Goal: Task Accomplishment & Management: Complete application form

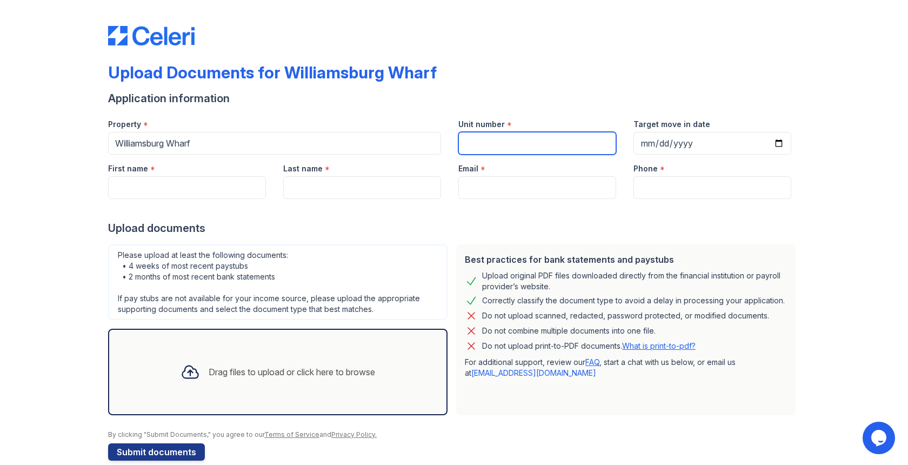
click at [499, 140] on input "Unit number" at bounding box center [537, 143] width 158 height 23
type input "PH-02"
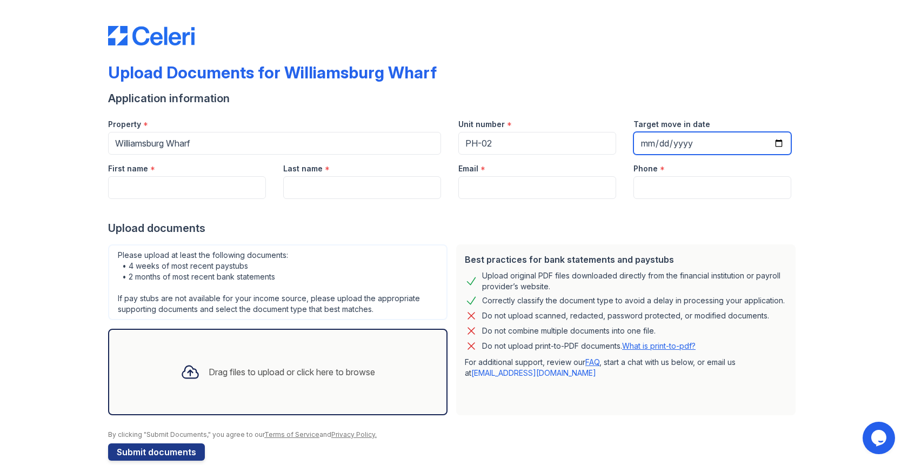
click at [704, 139] on input "Target move in date" at bounding box center [712, 143] width 158 height 23
click at [783, 143] on input "Target move in date" at bounding box center [712, 143] width 158 height 23
type input "[DATE]"
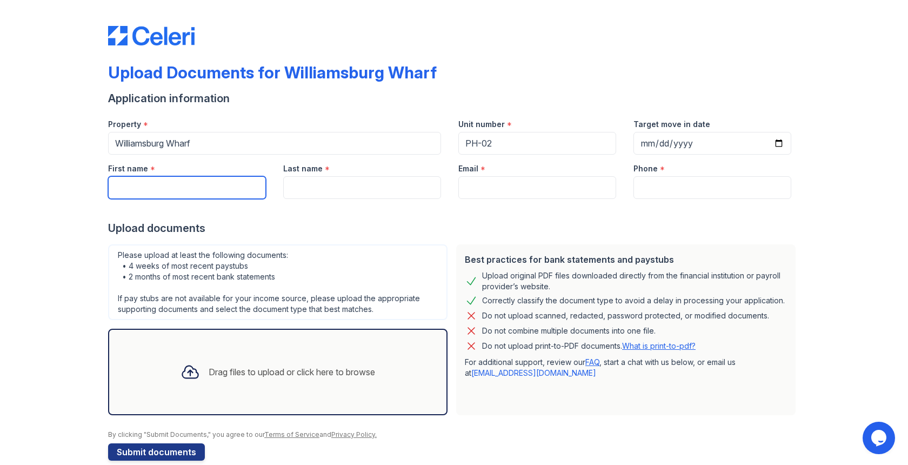
click at [190, 188] on input "First name" at bounding box center [187, 187] width 158 height 23
type input "[PERSON_NAME]"
type input "[EMAIL_ADDRESS][DOMAIN_NAME]"
type input "9177031075"
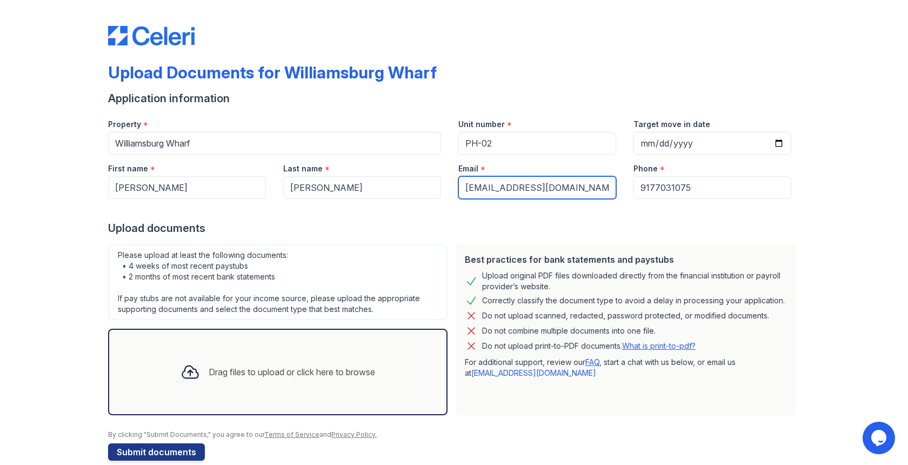
drag, startPoint x: 560, startPoint y: 187, endPoint x: 459, endPoint y: 191, distance: 100.6
click at [459, 191] on input "[EMAIL_ADDRESS][DOMAIN_NAME]" at bounding box center [537, 187] width 158 height 23
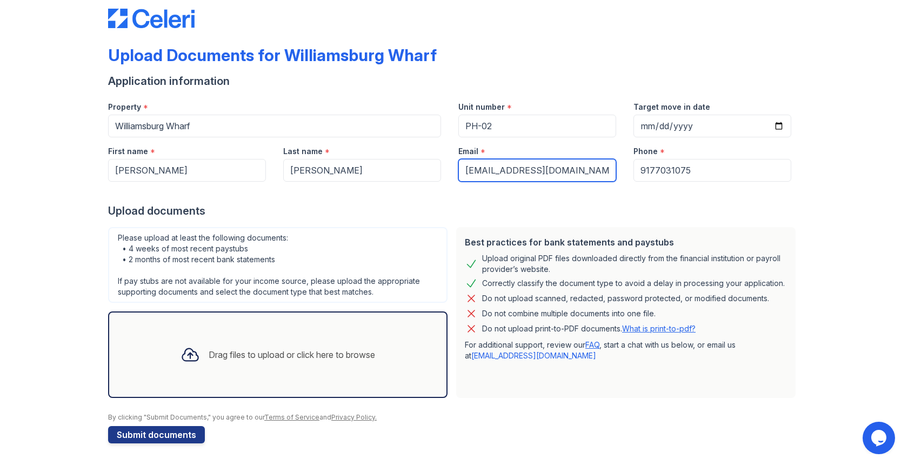
type input "[EMAIL_ADDRESS][DOMAIN_NAME]"
click at [361, 349] on div "Drag files to upload or click here to browse" at bounding box center [292, 354] width 166 height 13
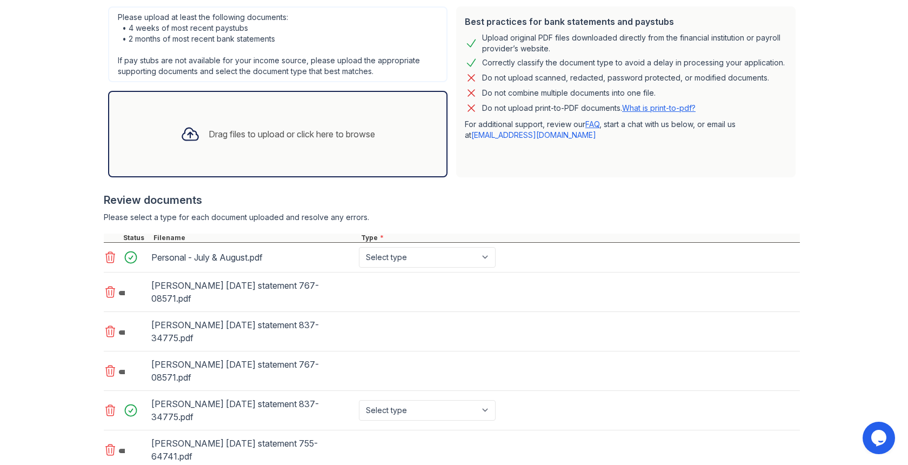
scroll to position [241, 0]
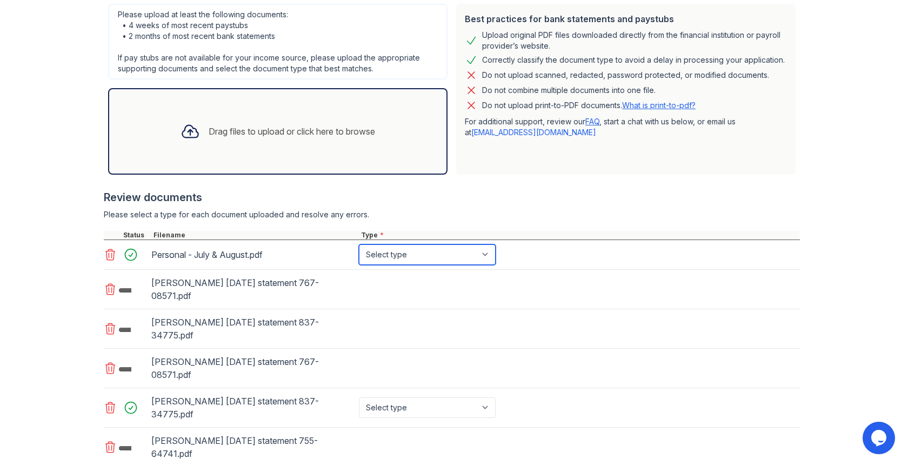
click at [485, 257] on select "Select type Paystub Bank Statement Offer Letter Tax Documents Benefit Award Let…" at bounding box center [427, 254] width 137 height 21
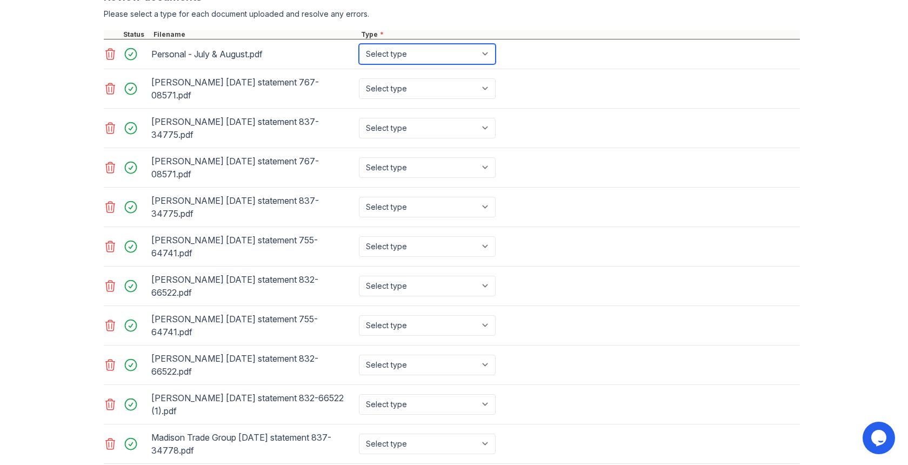
scroll to position [422, 0]
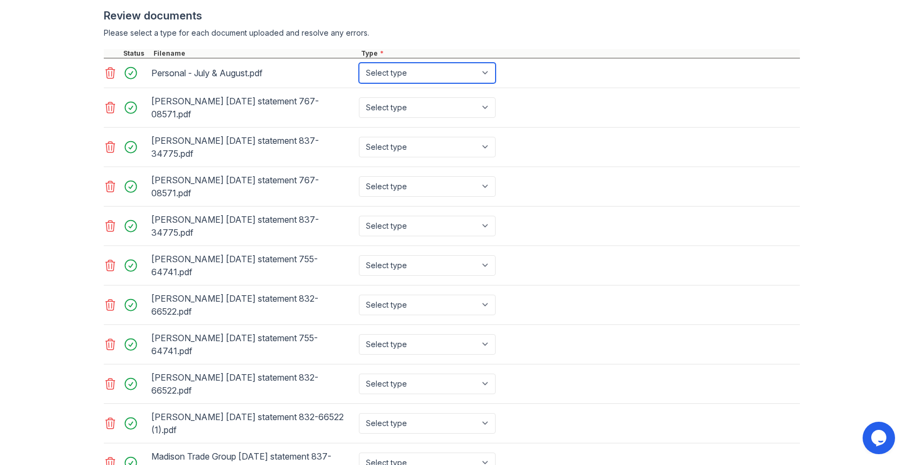
click at [492, 68] on select "Select type Paystub Bank Statement Offer Letter Tax Documents Benefit Award Let…" at bounding box center [427, 73] width 137 height 21
select select "bank_statement"
click at [483, 105] on select "Select type Paystub Bank Statement Offer Letter Tax Documents Benefit Award Let…" at bounding box center [427, 107] width 137 height 21
select select "bank_statement"
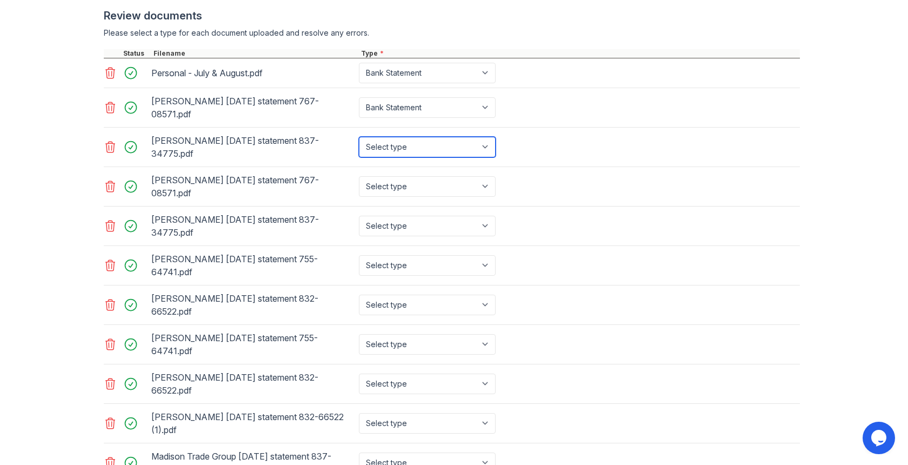
click at [449, 145] on select "Select type Paystub Bank Statement Offer Letter Tax Documents Benefit Award Let…" at bounding box center [427, 147] width 137 height 21
select select "bank_statement"
click at [439, 186] on select "Select type Paystub Bank Statement Offer Letter Tax Documents Benefit Award Let…" at bounding box center [427, 186] width 137 height 21
select select "bank_statement"
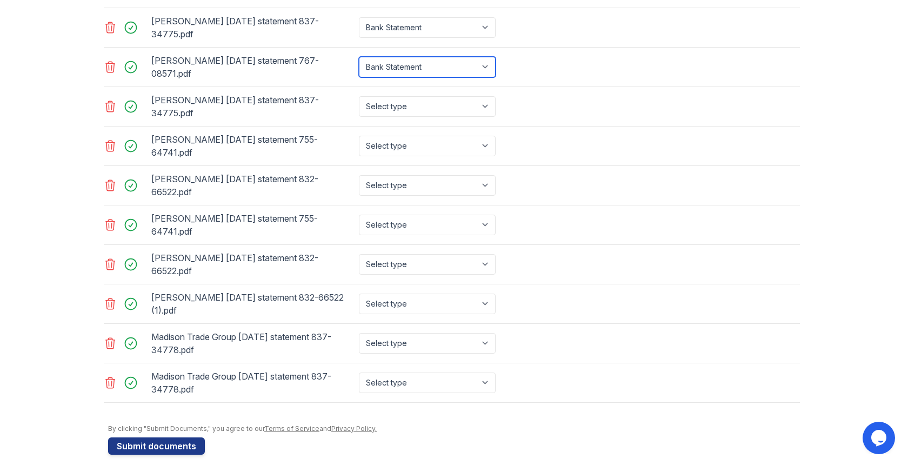
scroll to position [547, 0]
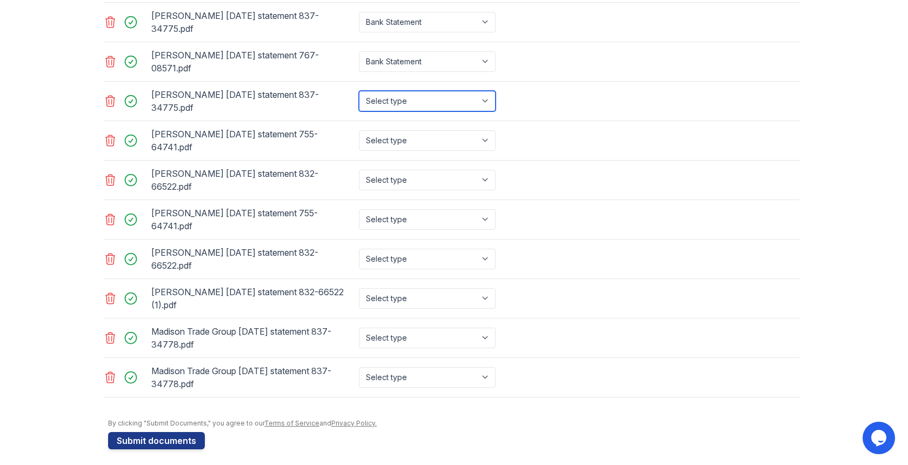
click at [475, 98] on select "Select type Paystub Bank Statement Offer Letter Tax Documents Benefit Award Let…" at bounding box center [427, 101] width 137 height 21
select select "bank_statement"
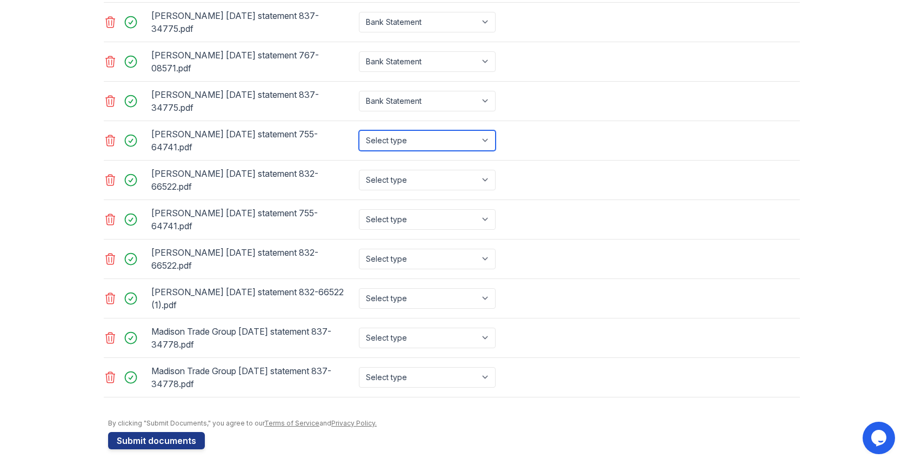
click at [442, 139] on select "Select type Paystub Bank Statement Offer Letter Tax Documents Benefit Award Let…" at bounding box center [427, 140] width 137 height 21
select select "bank_statement"
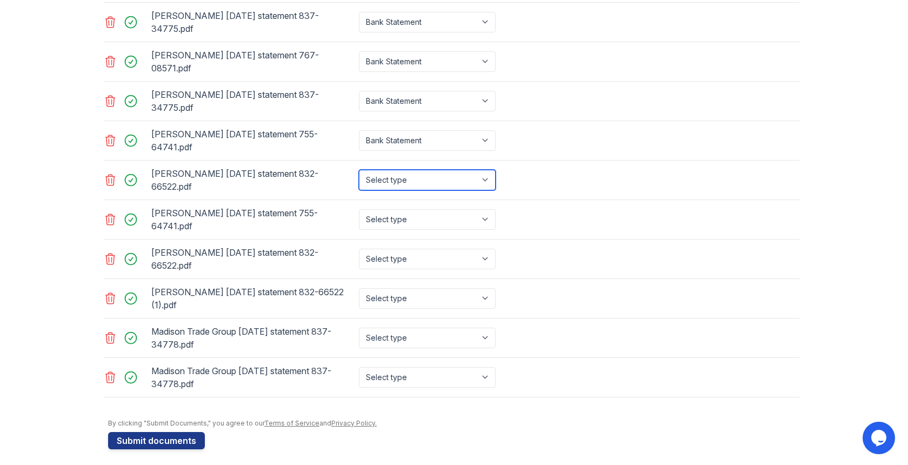
click at [437, 183] on select "Select type Paystub Bank Statement Offer Letter Tax Documents Benefit Award Let…" at bounding box center [427, 180] width 137 height 21
select select "bank_statement"
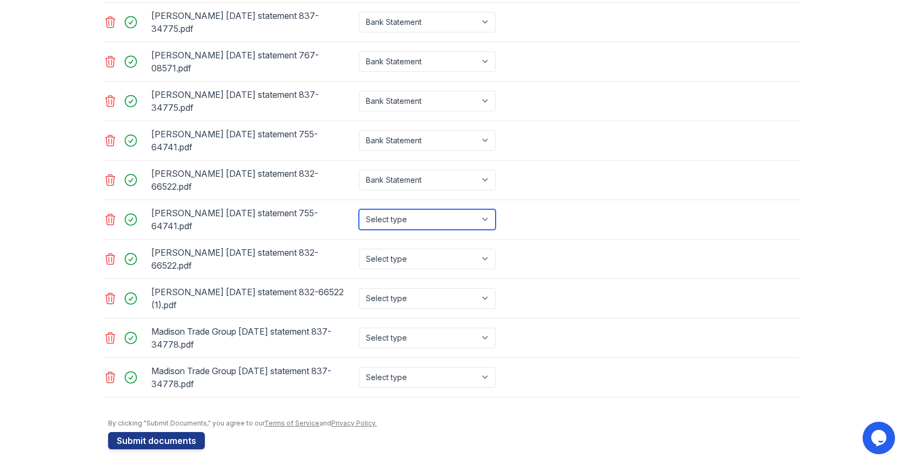
click at [441, 221] on select "Select type Paystub Bank Statement Offer Letter Tax Documents Benefit Award Let…" at bounding box center [427, 219] width 137 height 21
select select "bank_statement"
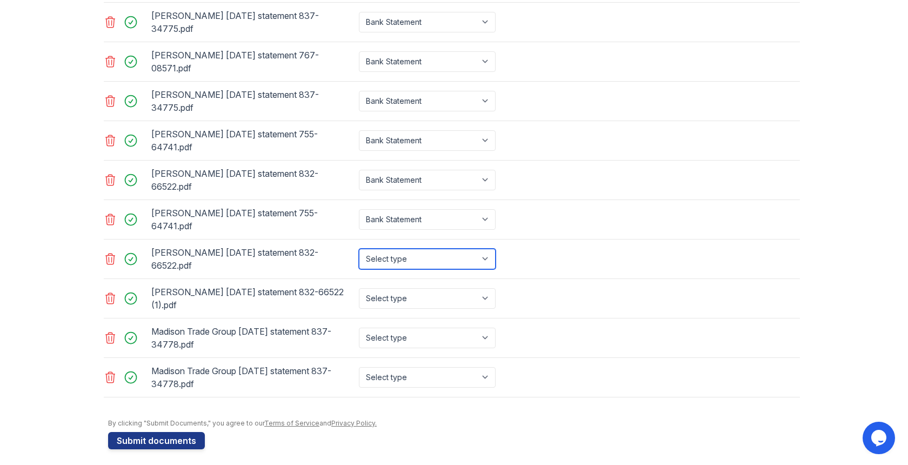
click at [442, 263] on select "Select type Paystub Bank Statement Offer Letter Tax Documents Benefit Award Let…" at bounding box center [427, 259] width 137 height 21
select select "bank_statement"
click at [450, 298] on select "Select type Paystub Bank Statement Offer Letter Tax Documents Benefit Award Let…" at bounding box center [427, 298] width 137 height 21
select select "bank_statement"
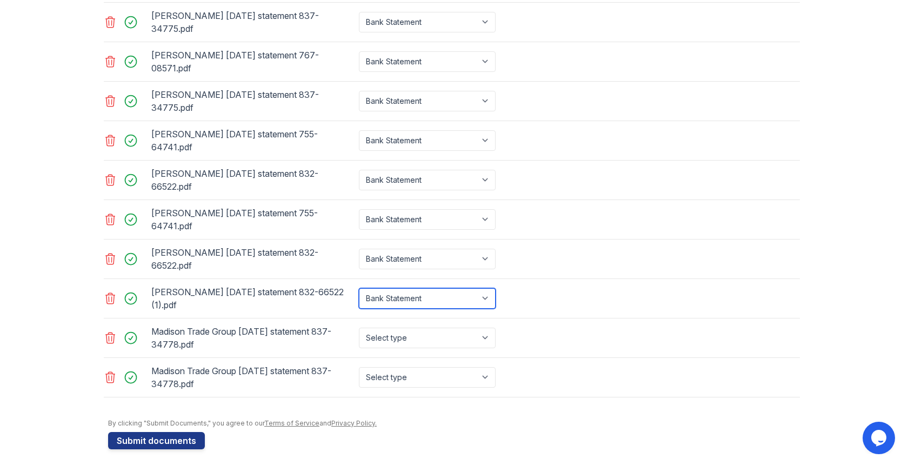
scroll to position [553, 0]
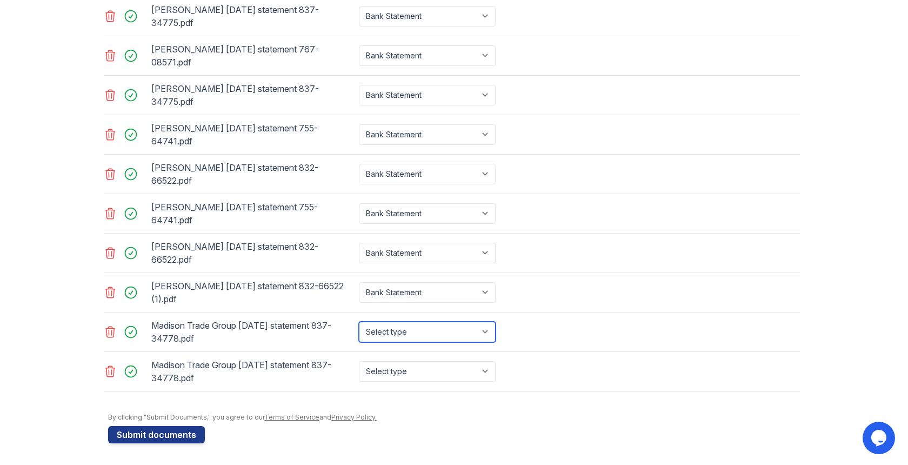
click at [450, 331] on select "Select type Paystub Bank Statement Offer Letter Tax Documents Benefit Award Let…" at bounding box center [427, 332] width 137 height 21
select select "bank_statement"
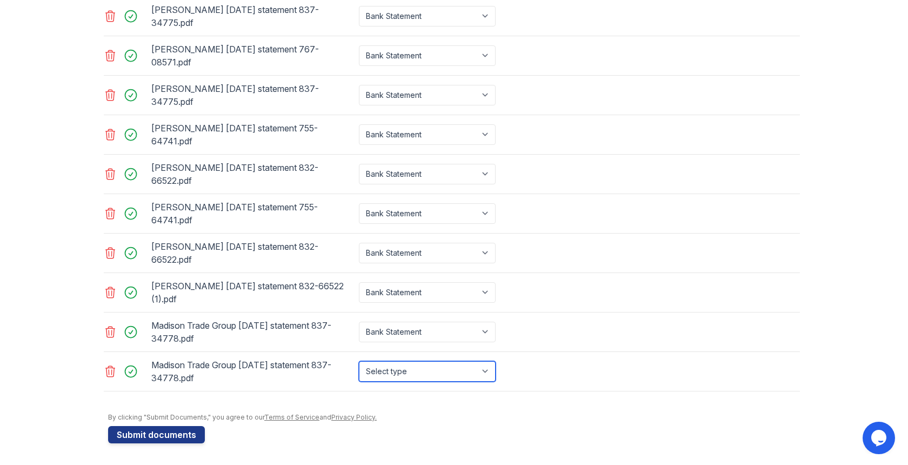
click at [420, 365] on select "Select type Paystub Bank Statement Offer Letter Tax Documents Benefit Award Let…" at bounding box center [427, 371] width 137 height 21
select select "bank_statement"
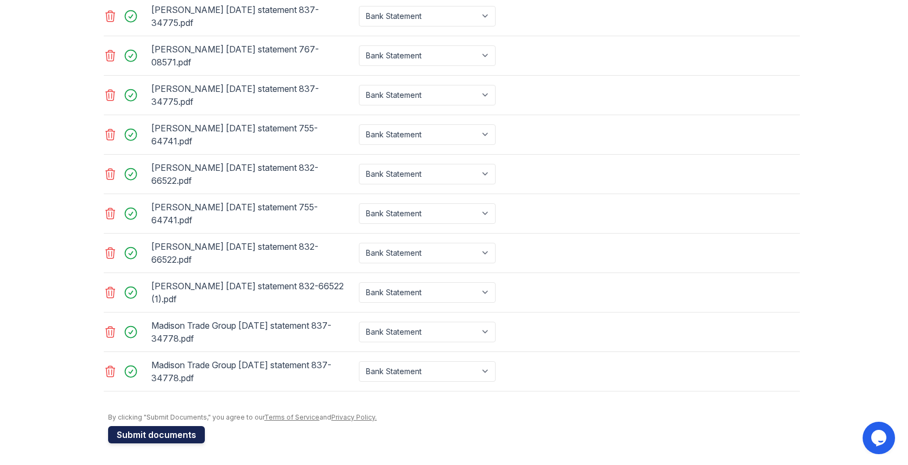
click at [155, 432] on button "Submit documents" at bounding box center [156, 434] width 97 height 17
